Goal: Complete application form

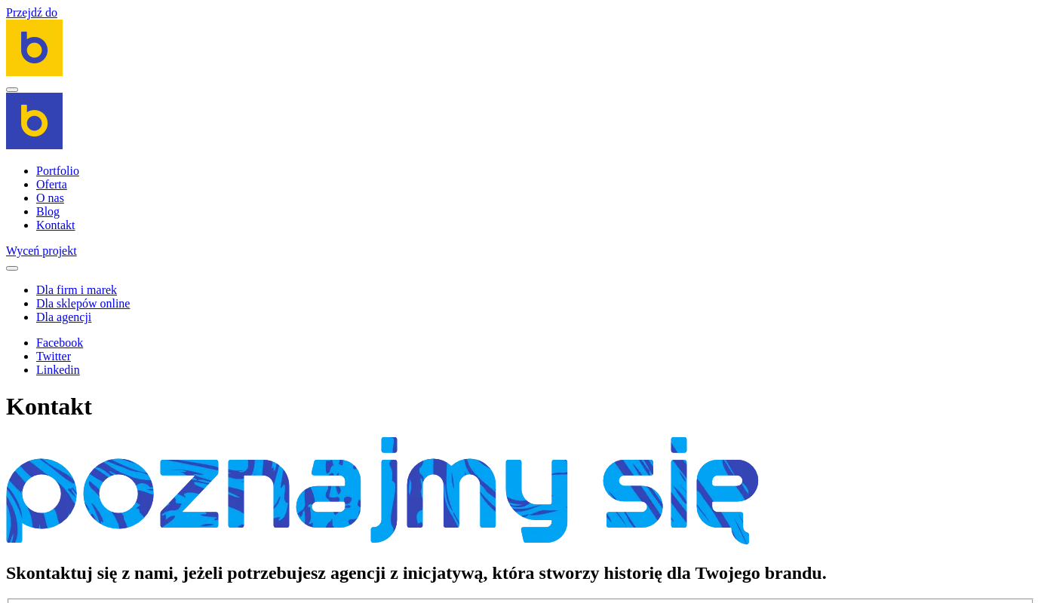
scroll to position [1176, 0]
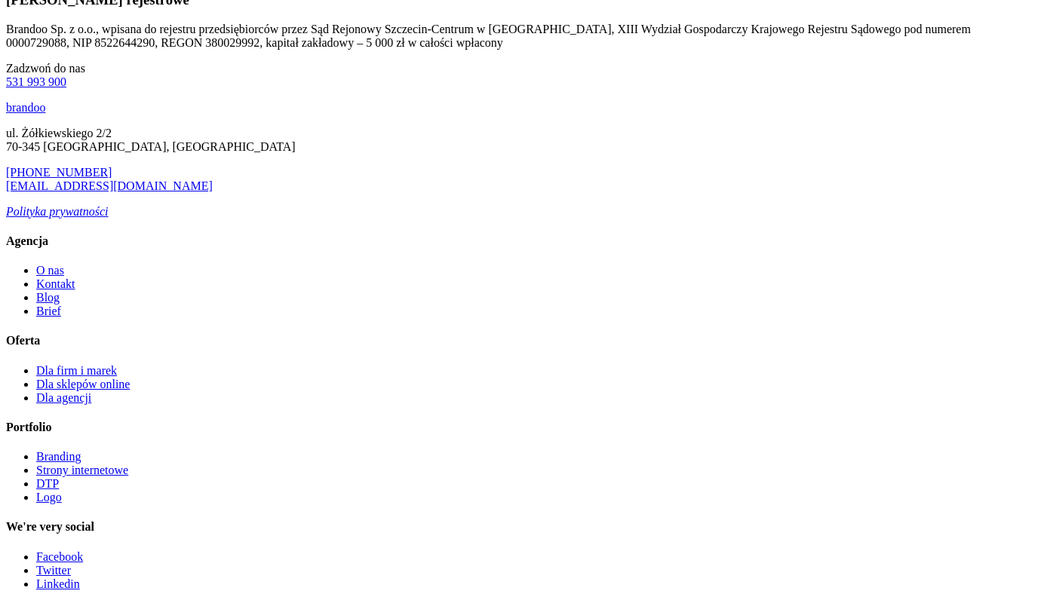
type input "e"
type textarea "e"
type input "e"
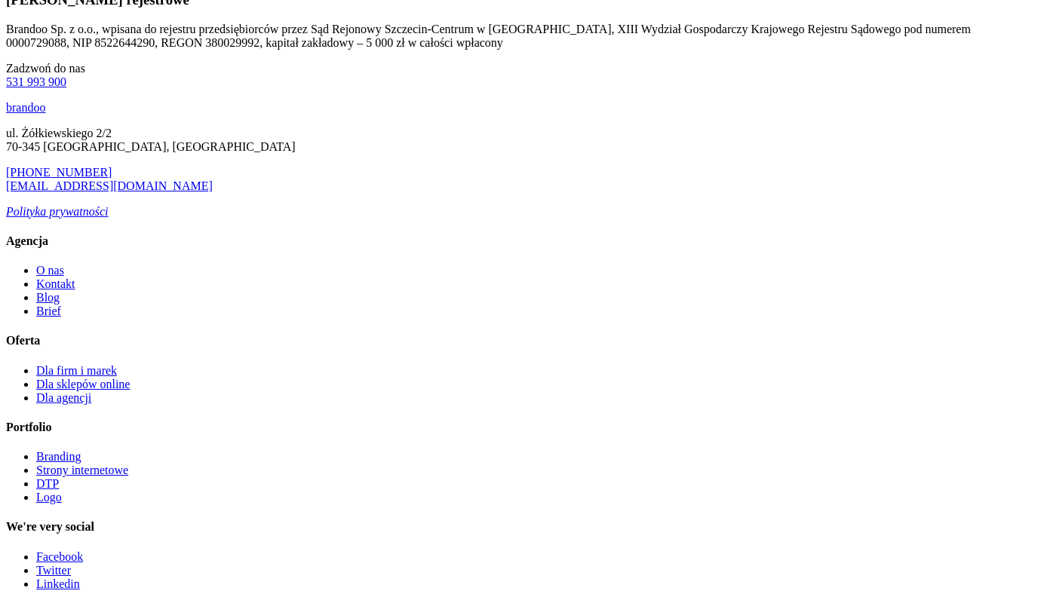
type input "[PERSON_NAME]"
type input "[PERSON_NAME][EMAIL_ADDRESS][DOMAIN_NAME]"
type input "504829130"
type textarea "Dzień dobry, prowadzę firmowe social media, tworzę treści oraz kampanie reklamo…"
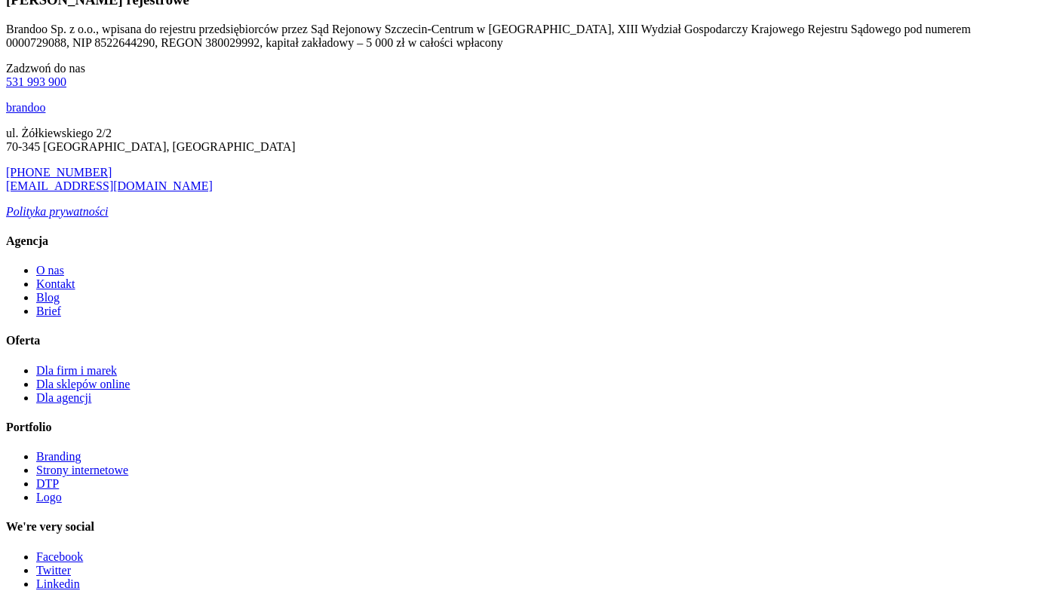
scroll to position [532, 0]
